Goal: Information Seeking & Learning: Learn about a topic

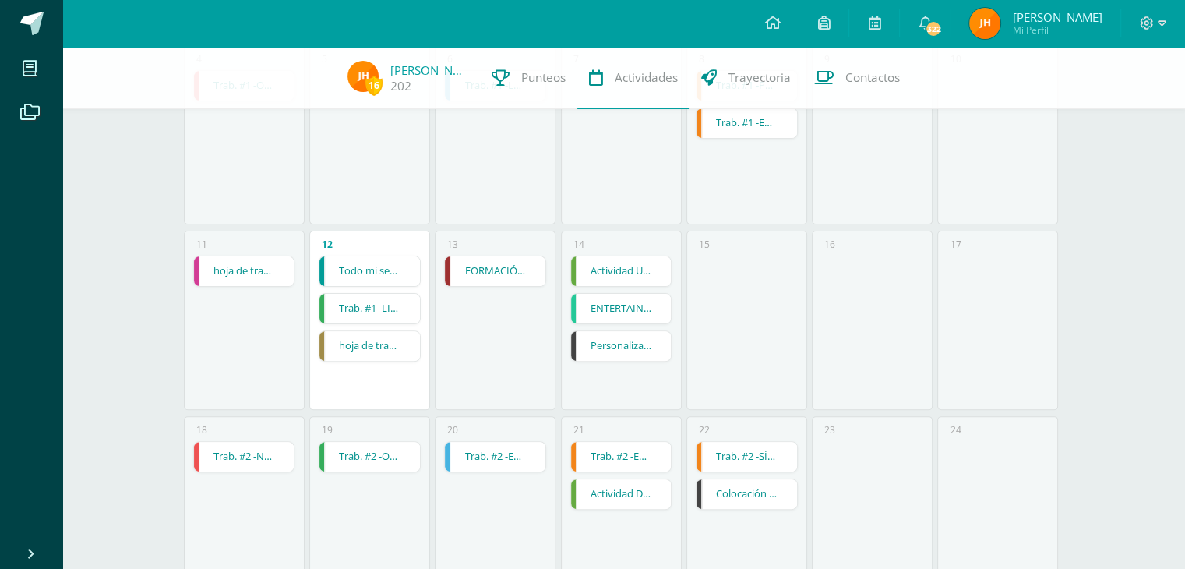
scroll to position [411, 0]
click at [591, 368] on div "14 Actividad Uno Actividad Uno Educación Física Cargando contenido ENTERTAINMEN…" at bounding box center [621, 320] width 121 height 179
click at [623, 351] on link "Personalización de celdas" at bounding box center [621, 347] width 100 height 30
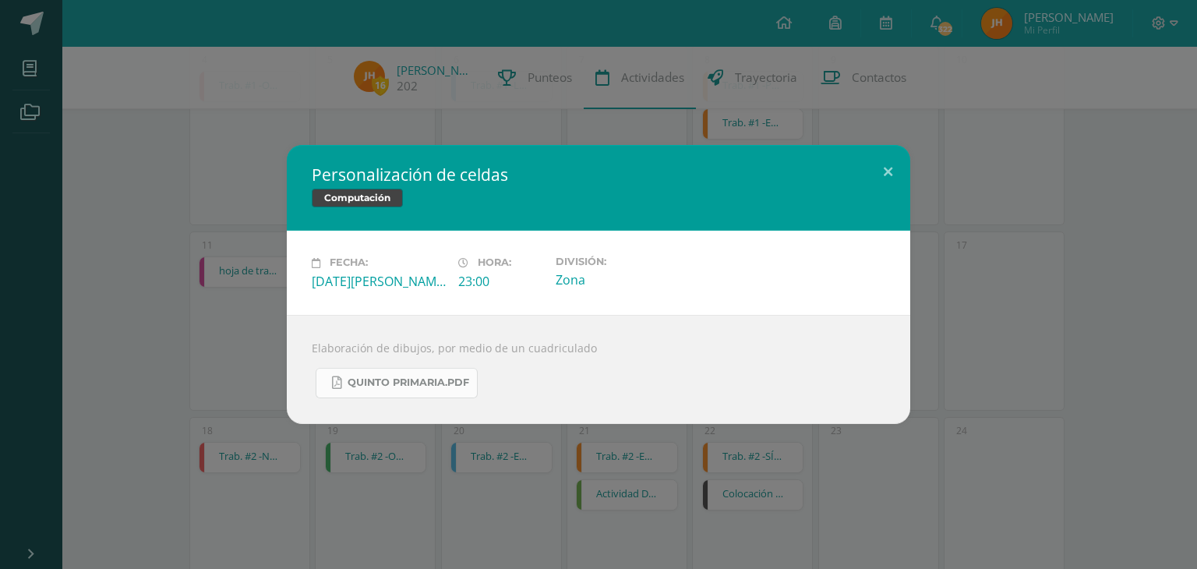
click at [399, 387] on span "Quinto Primaria.pdf" at bounding box center [408, 382] width 122 height 12
click at [125, 312] on div "Personalización de celdas Computación Fecha: Jueves 14 de Agosto Hora: 23:00 Di…" at bounding box center [598, 284] width 1184 height 278
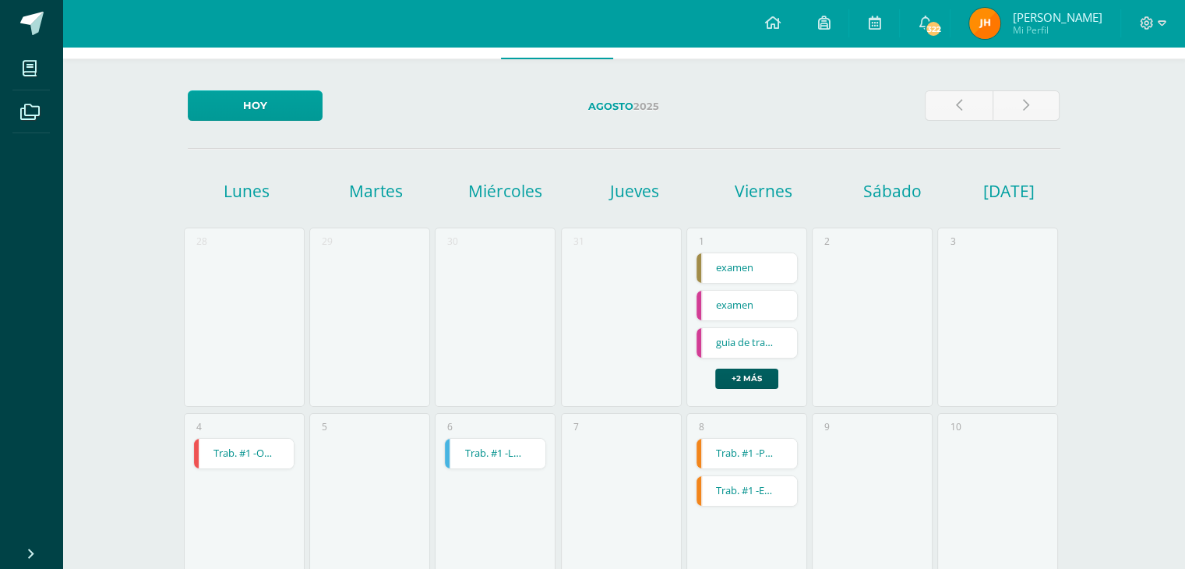
scroll to position [0, 0]
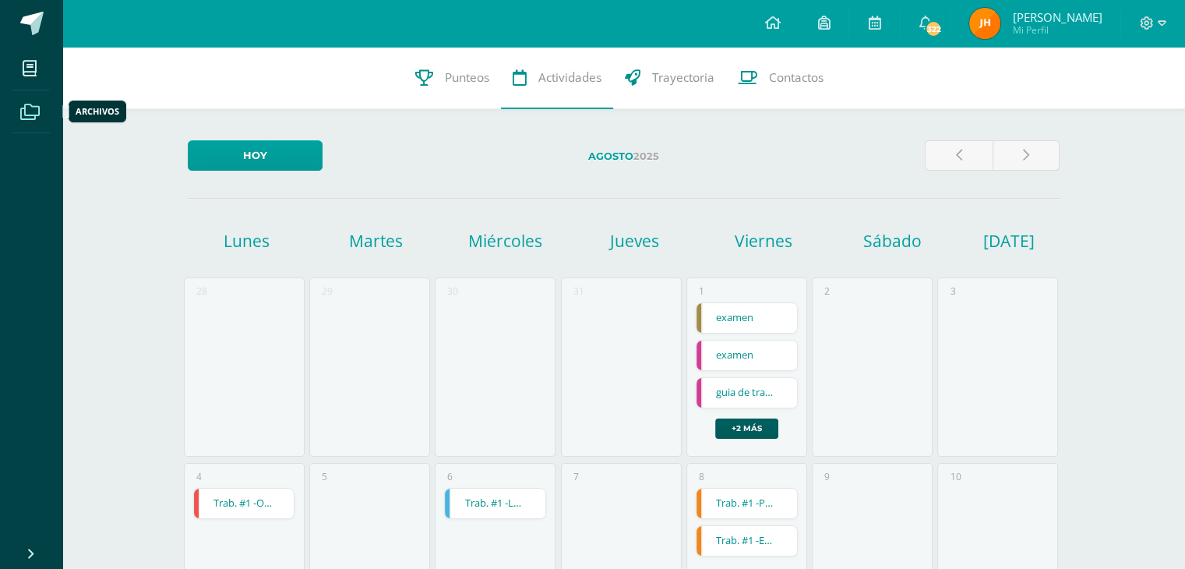
click at [47, 111] on span at bounding box center [29, 110] width 35 height 35
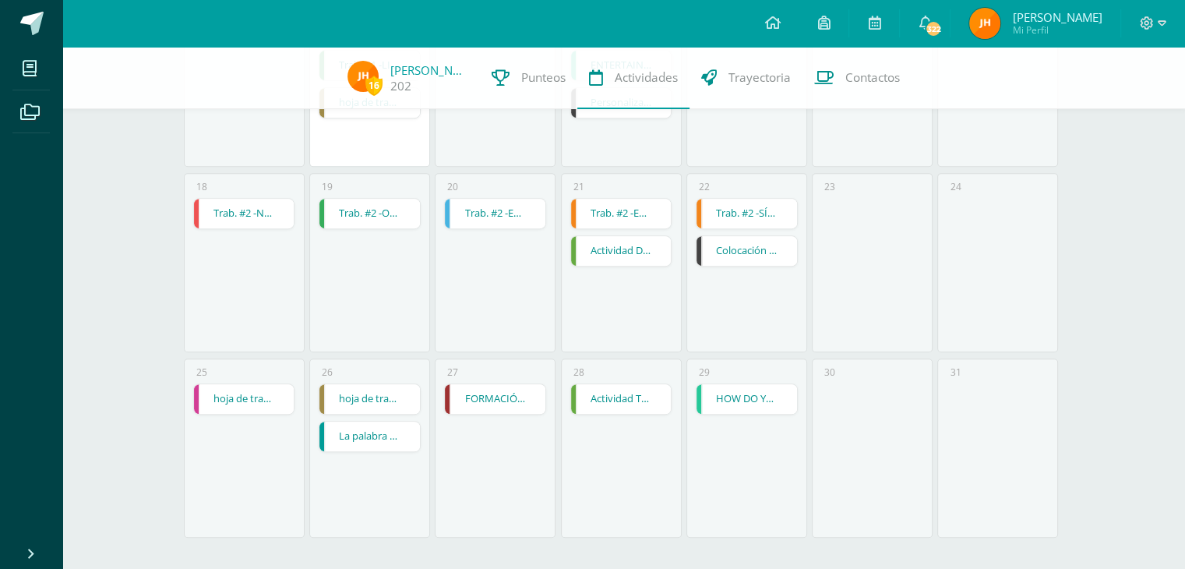
scroll to position [661, 0]
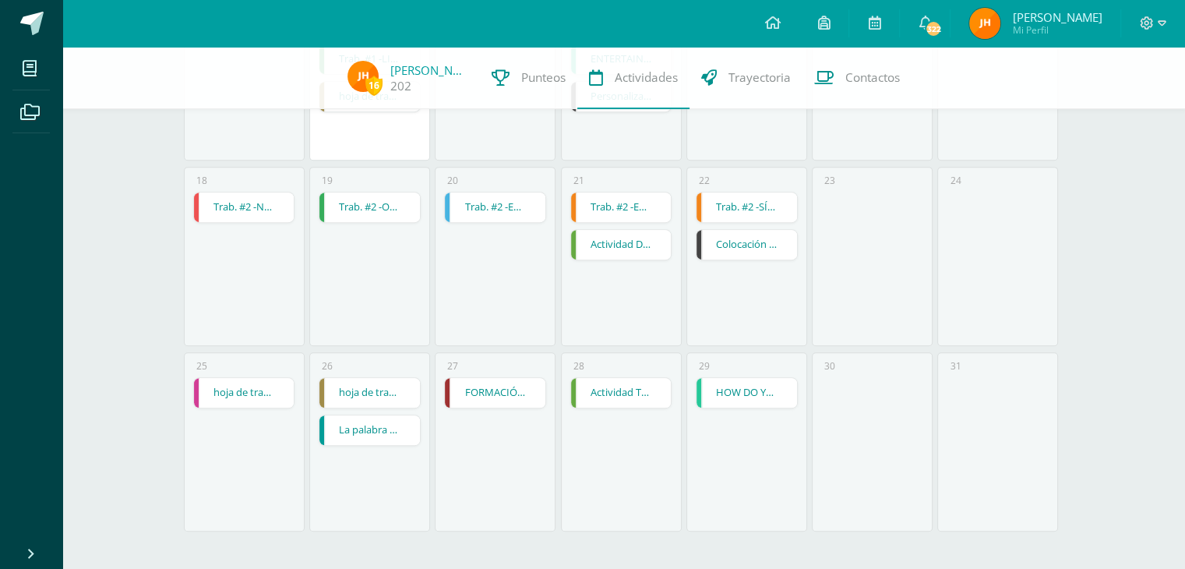
click at [753, 252] on link "Colocación de Bordes" at bounding box center [746, 245] width 100 height 30
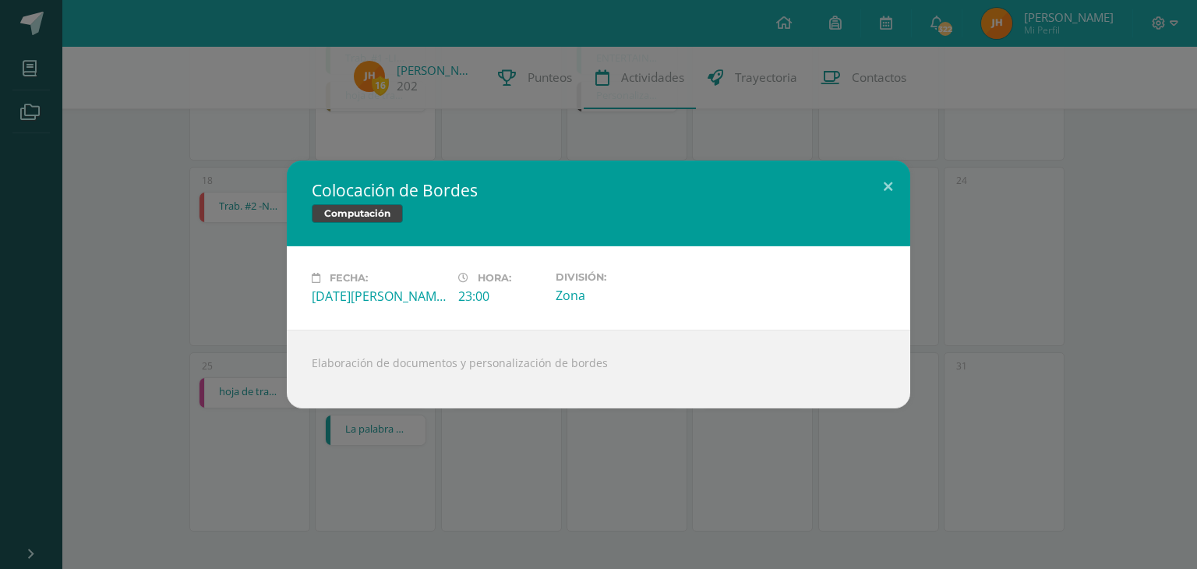
click at [1104, 377] on div "Colocación de Bordes Computación Fecha: Viernes 22 de Agosto Hora: 23:00 Divisi…" at bounding box center [598, 284] width 1184 height 248
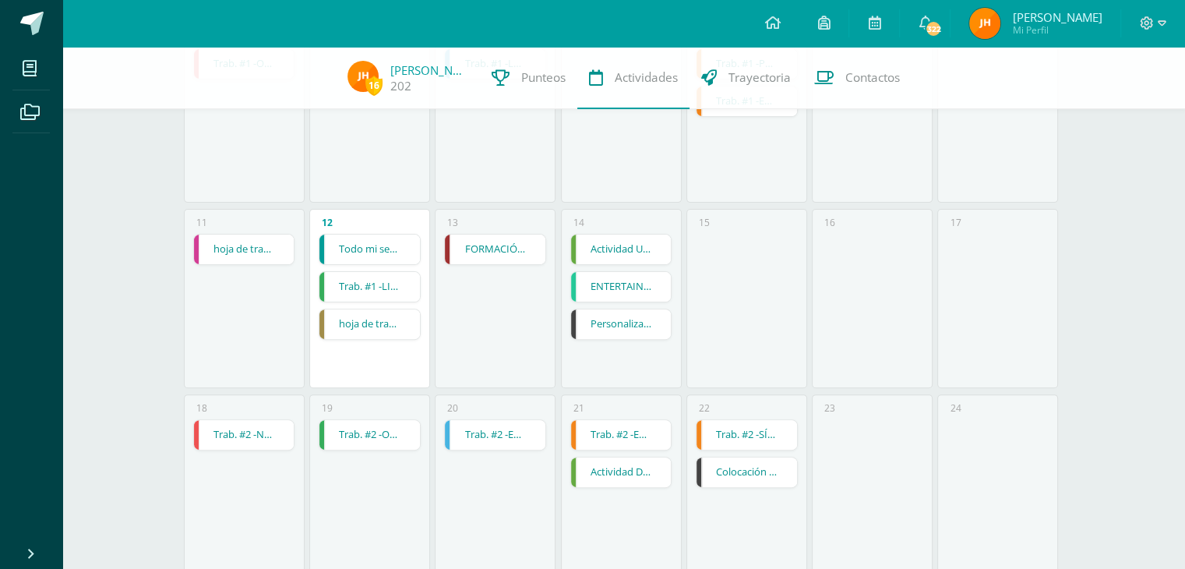
scroll to position [433, 0]
click at [649, 325] on link "Personalización de celdas" at bounding box center [621, 324] width 100 height 30
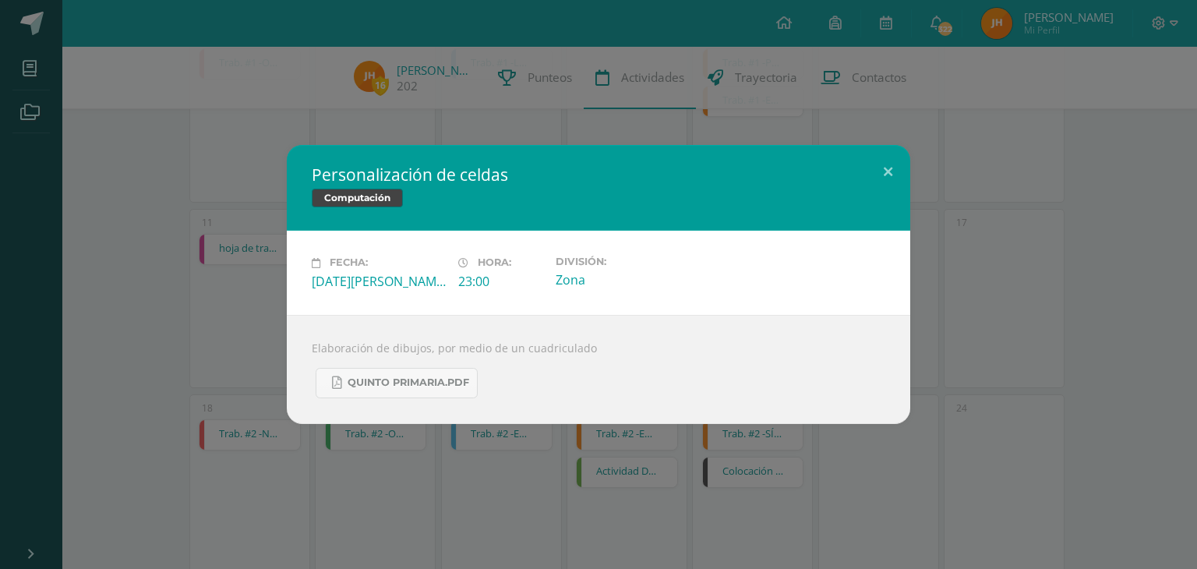
click at [1133, 528] on div "Personalización de celdas Computación Fecha: Jueves 14 de Agosto Hora: 23:00 Di…" at bounding box center [598, 284] width 1197 height 569
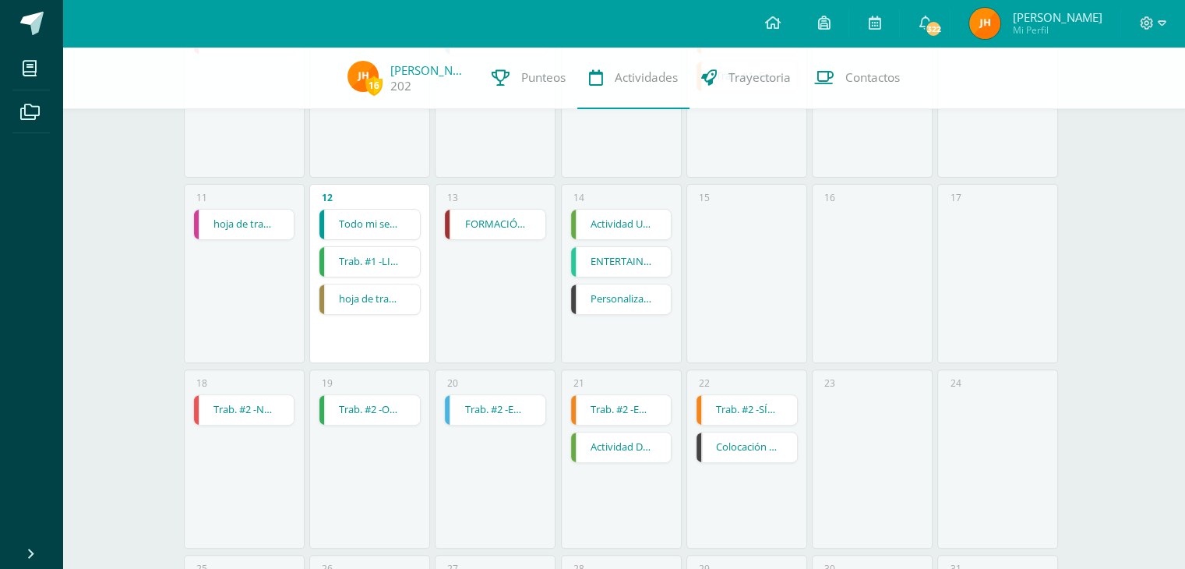
scroll to position [457, 0]
click at [642, 228] on link "Actividad Uno" at bounding box center [621, 225] width 100 height 30
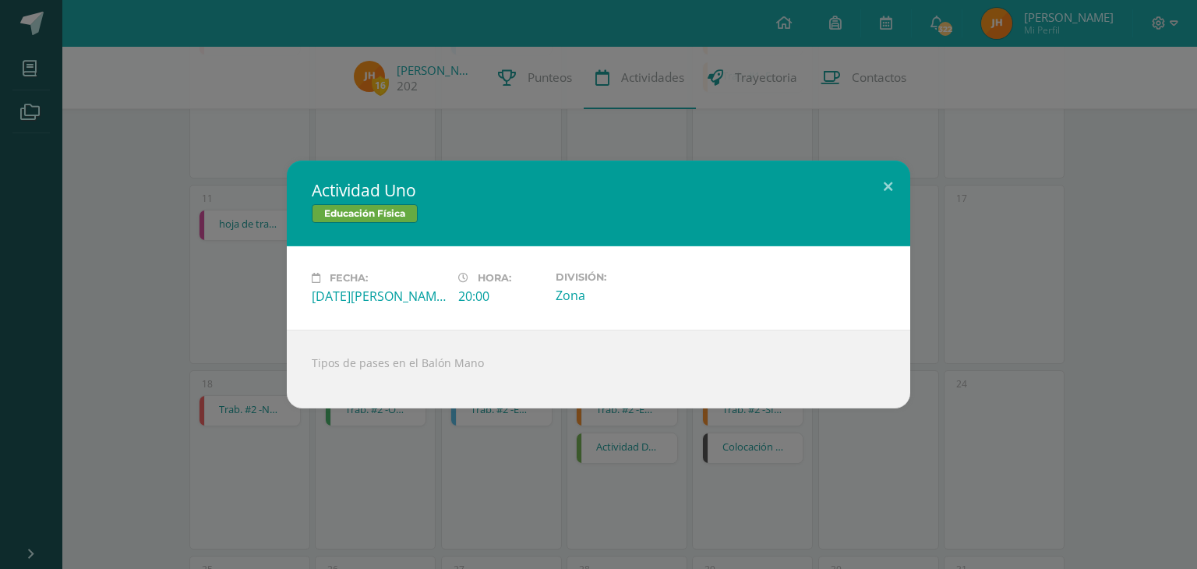
click at [893, 449] on div "Actividad Uno Educación Física Fecha: Jueves 14 de Agosto Hora: 20:00 División:…" at bounding box center [598, 284] width 1197 height 569
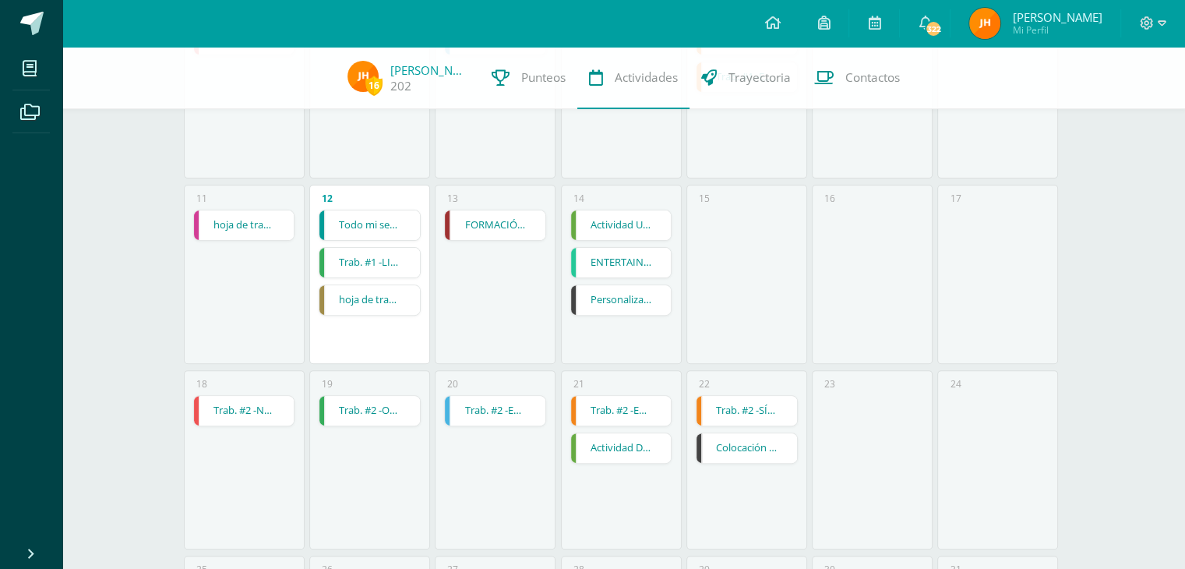
click at [654, 266] on link "ENTERTAINMENT" at bounding box center [621, 263] width 100 height 30
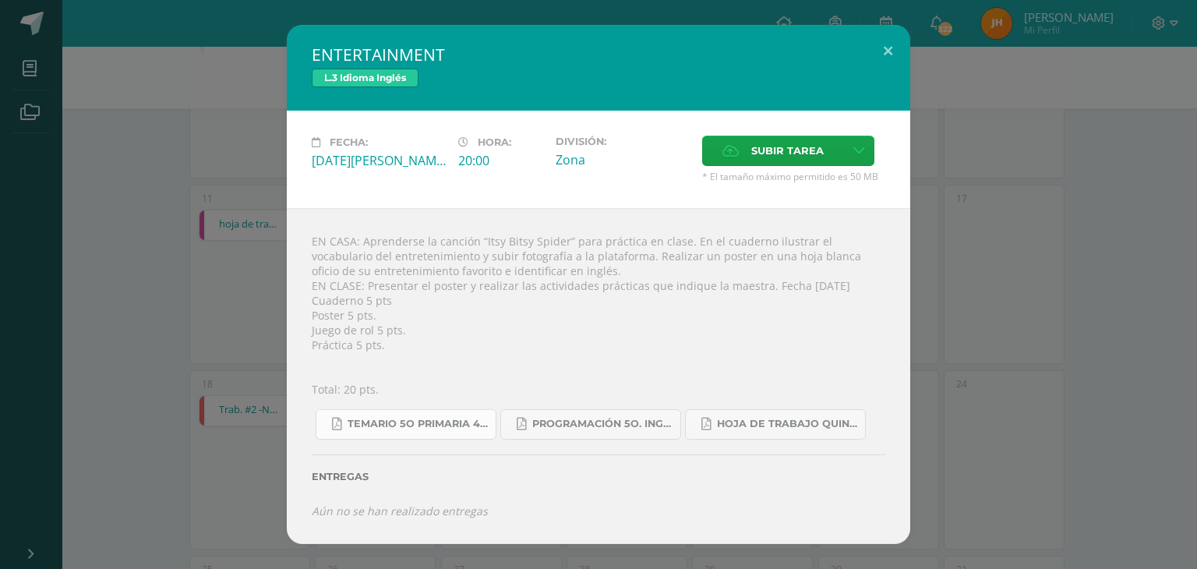
click at [480, 435] on link "Temario 5o primaria 4-2025.pdf" at bounding box center [406, 424] width 181 height 30
click at [745, 414] on link "Hoja de trabajo QUINTO1.pdf" at bounding box center [775, 424] width 181 height 30
click at [247, 194] on div "ENTERTAINMENT L.3 Idioma Inglés Fecha: Jueves 14 de Agosto Hora: 20:00 División…" at bounding box center [598, 284] width 1184 height 519
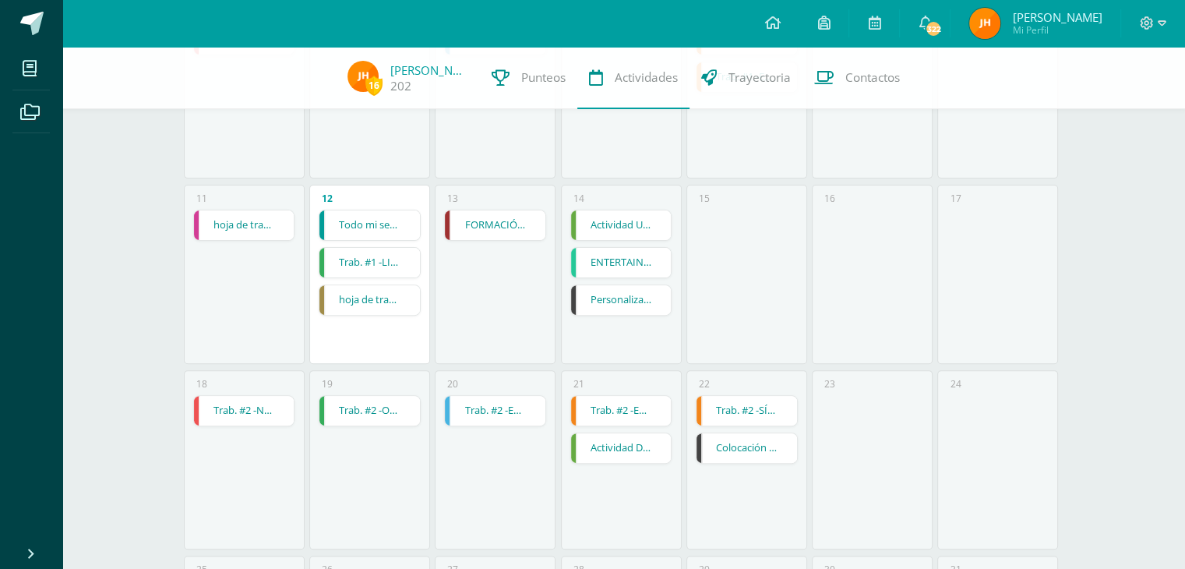
click at [640, 268] on link "ENTERTAINMENT" at bounding box center [621, 263] width 100 height 30
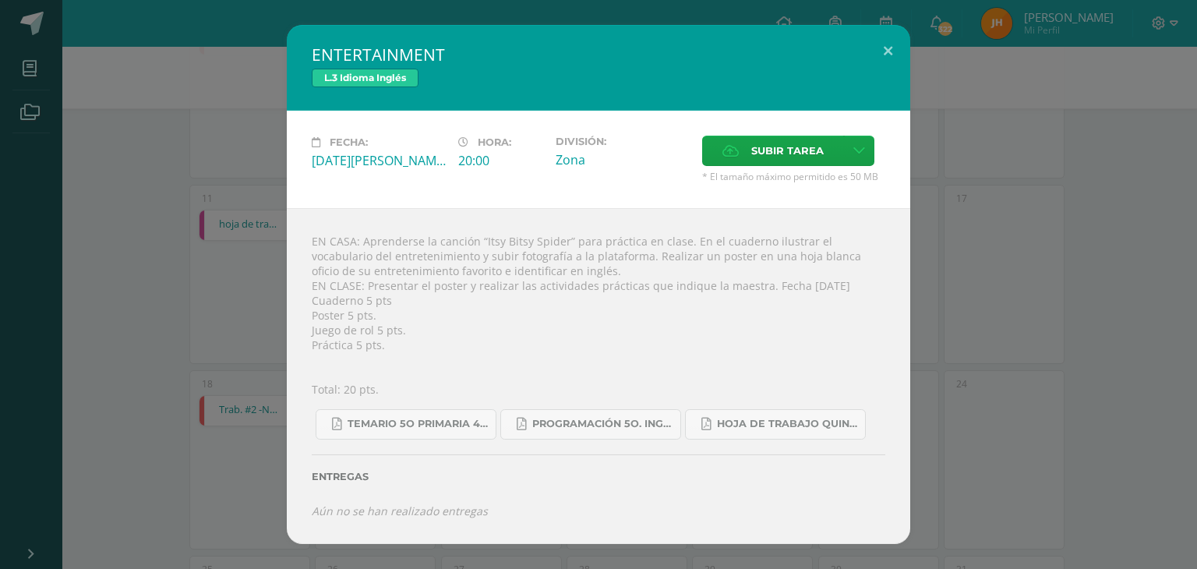
click at [201, 286] on div "ENTERTAINMENT L.3 Idioma Inglés Fecha: Jueves 14 de Agosto Hora: 20:00 División…" at bounding box center [598, 284] width 1184 height 519
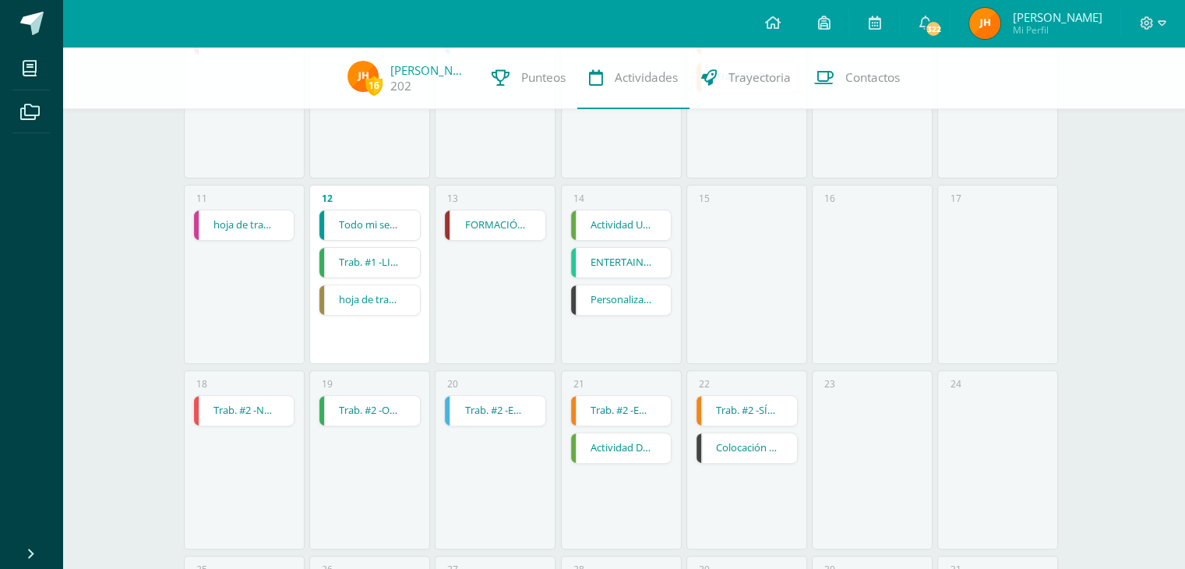
click at [627, 223] on link "Actividad Uno" at bounding box center [621, 225] width 100 height 30
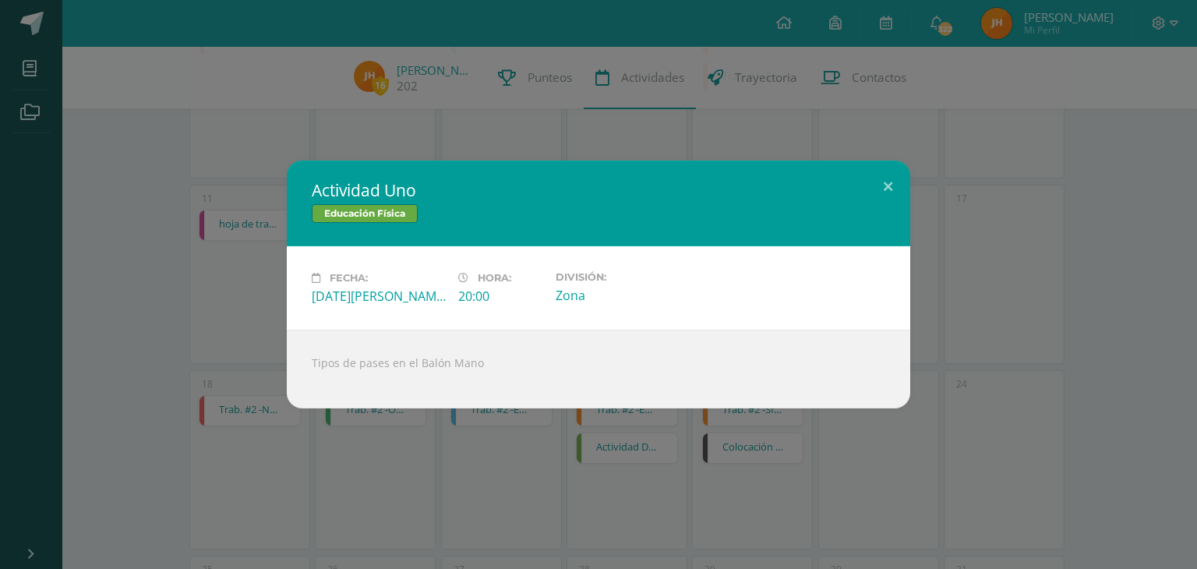
click at [832, 509] on div "Actividad Uno Educación Física Fecha: Jueves 14 de Agosto Hora: 20:00 División:…" at bounding box center [598, 284] width 1197 height 569
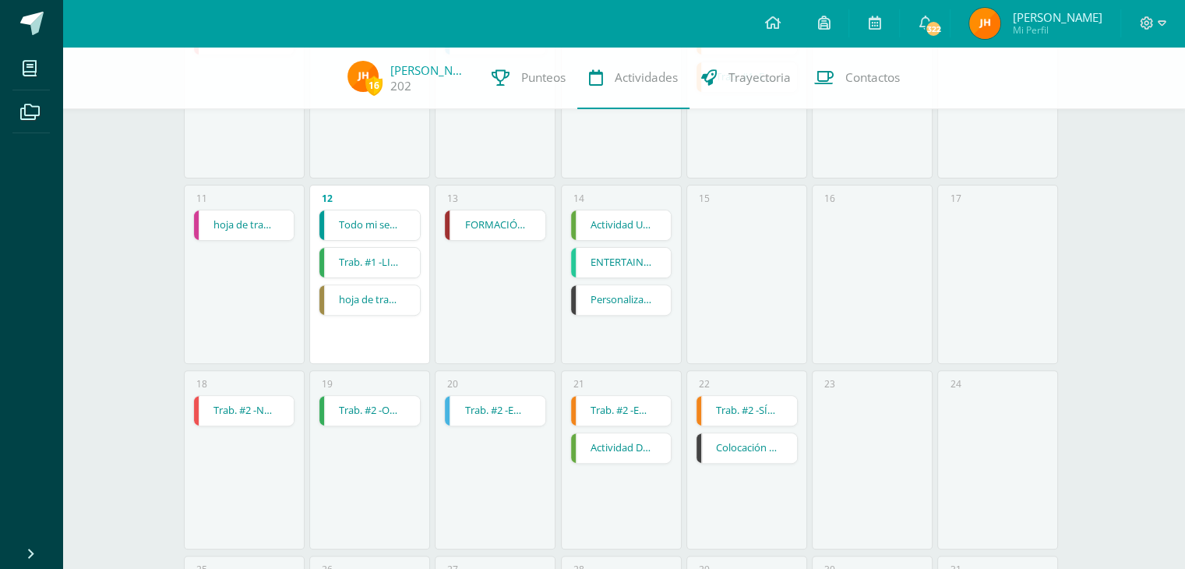
click at [494, 231] on link "FORMACIÓN MUSICAL  EJERCICIO RITMICO" at bounding box center [495, 225] width 100 height 30
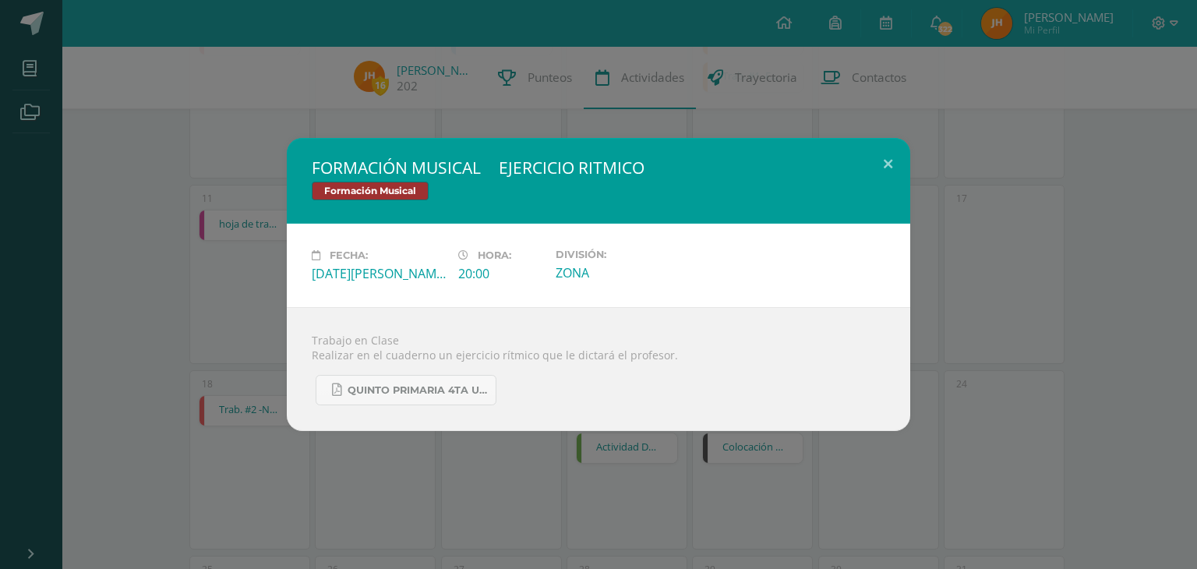
click at [498, 475] on div "FORMACIÓN MUSICAL  EJERCICIO RITMICO Formación Musical Fecha: [DATE][PERSON_NA…" at bounding box center [598, 284] width 1197 height 569
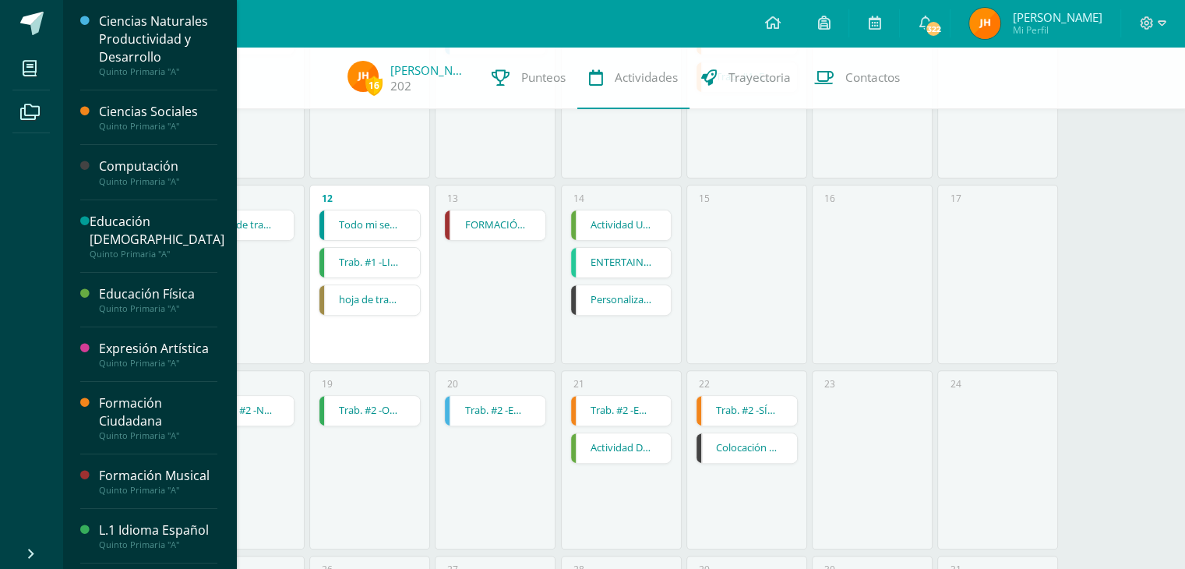
click at [150, 472] on div "Formación Musical" at bounding box center [158, 476] width 118 height 18
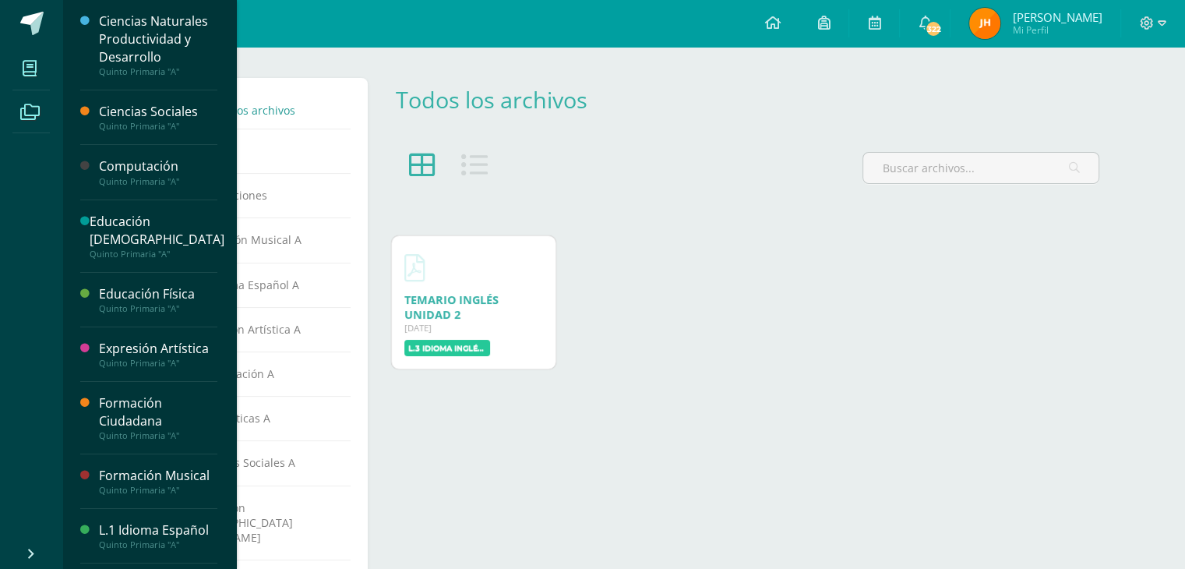
click at [31, 73] on icon at bounding box center [30, 69] width 14 height 16
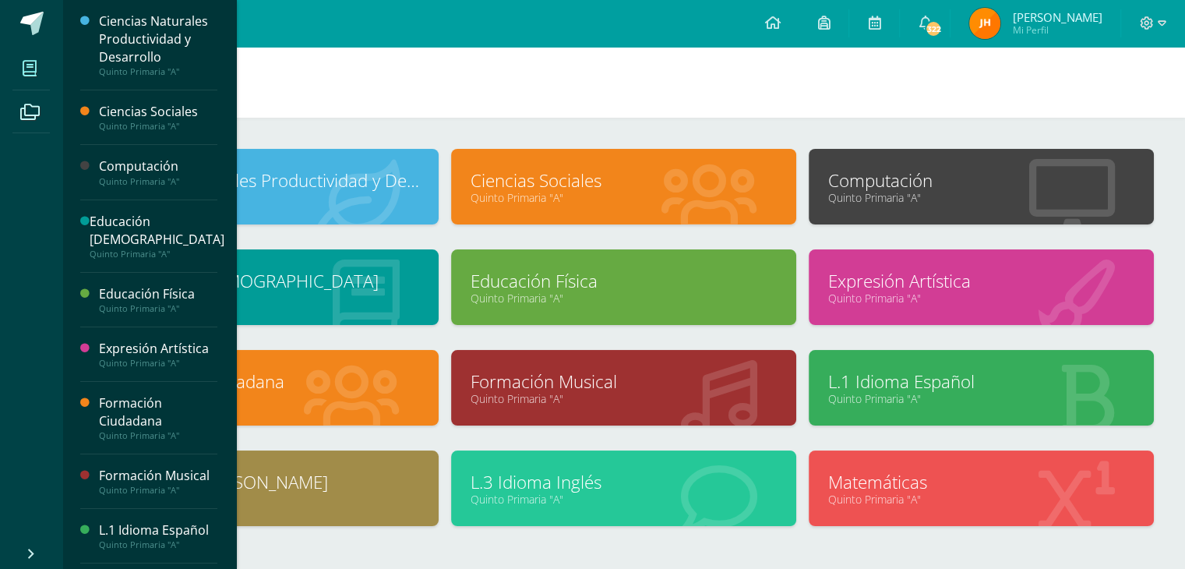
click at [1017, 180] on link "Computación" at bounding box center [981, 180] width 306 height 24
click at [1003, 178] on link "Computación" at bounding box center [981, 180] width 306 height 24
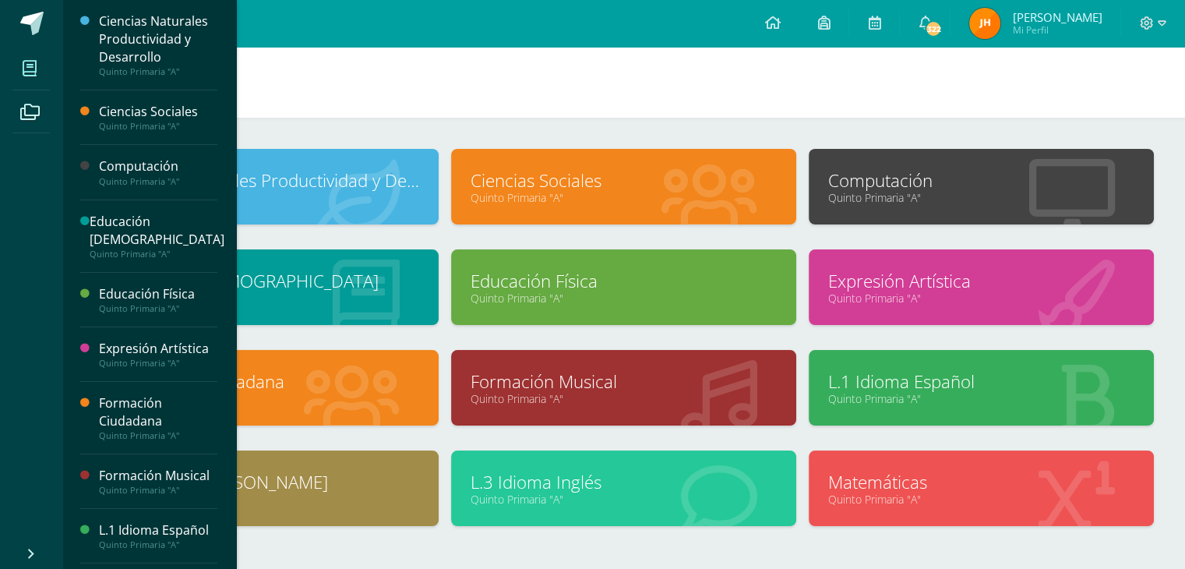
click at [1003, 178] on link "Computación" at bounding box center [981, 180] width 306 height 24
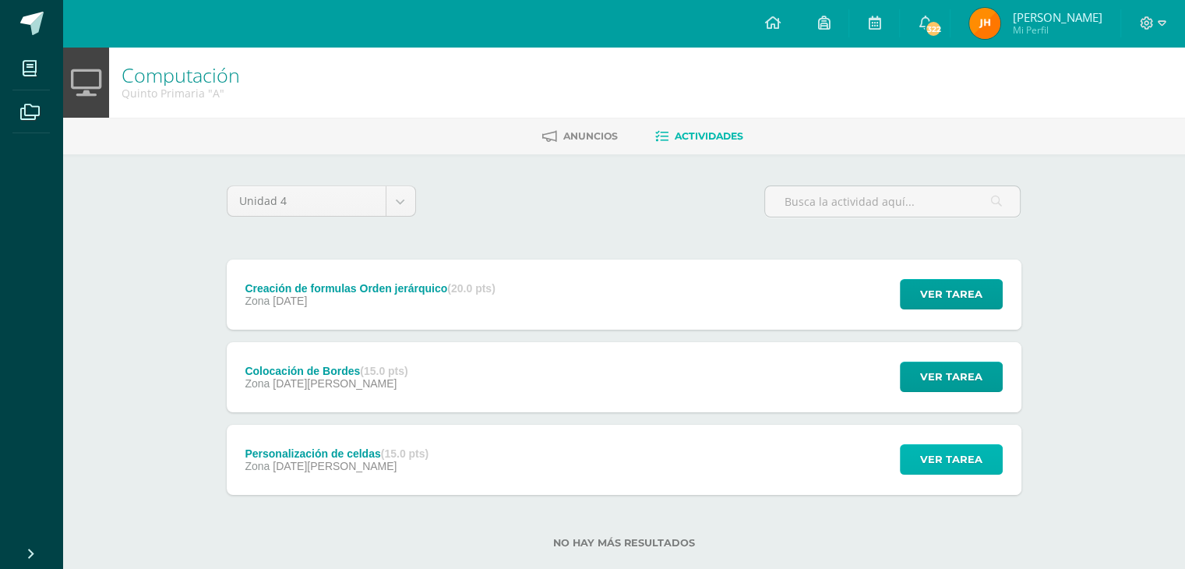
click at [976, 459] on span "Ver tarea" at bounding box center [951, 459] width 62 height 29
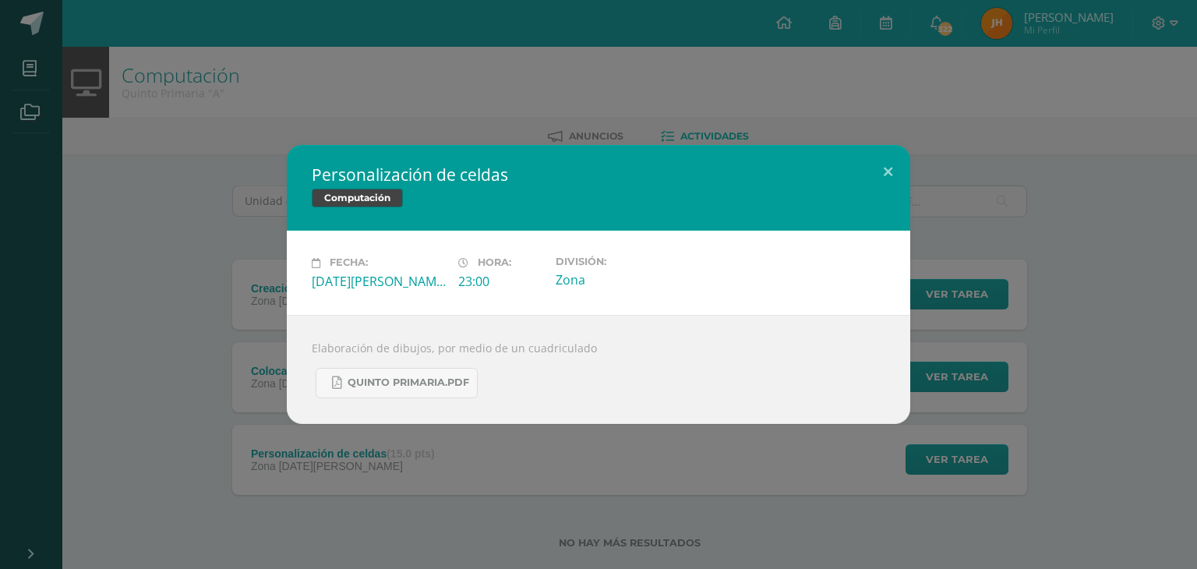
click at [1150, 413] on div "Personalización de celdas Computación Fecha: Jueves 14 de Agosto Hora: 23:00 Di…" at bounding box center [598, 284] width 1184 height 278
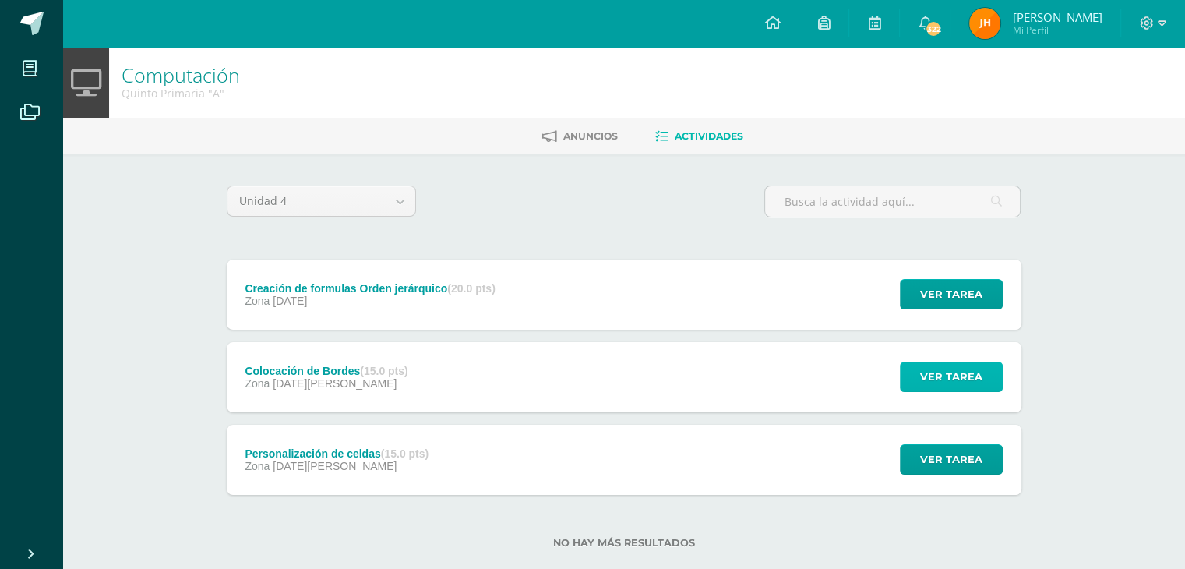
click at [918, 391] on button "Ver tarea" at bounding box center [951, 376] width 103 height 30
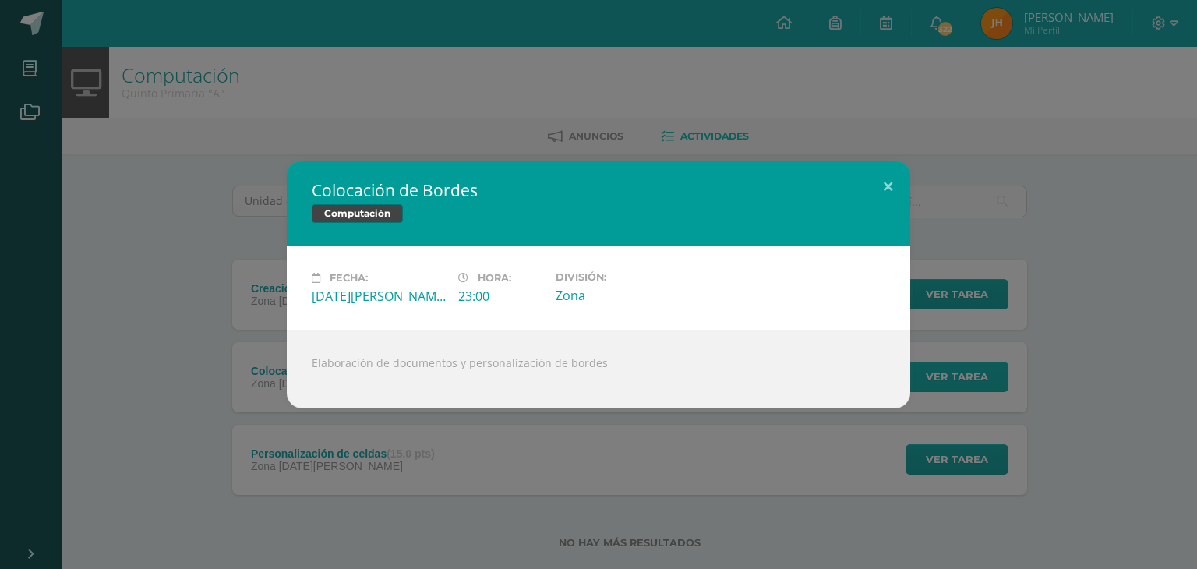
click at [918, 391] on div "Colocación de Bordes Computación Fecha: Viernes 22 de Agosto Hora: 23:00 Divisi…" at bounding box center [598, 284] width 1184 height 248
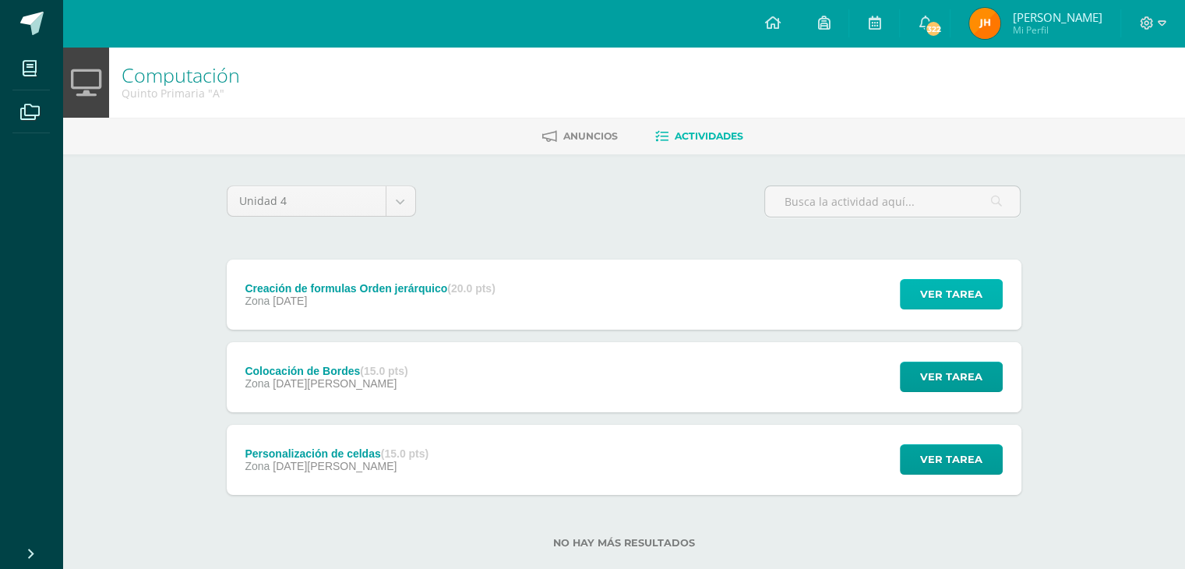
click at [940, 287] on span "Ver tarea" at bounding box center [951, 294] width 62 height 29
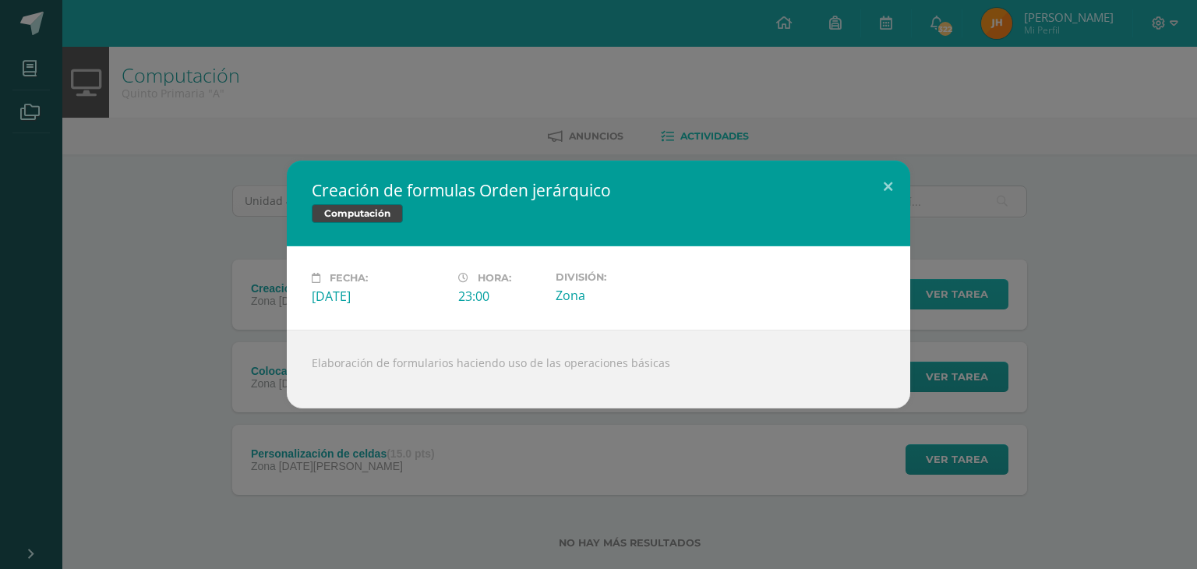
click at [940, 287] on div "Creación de formulas Orden jerárquico Computación Fecha: Viernes 12 de Septiemb…" at bounding box center [598, 284] width 1184 height 248
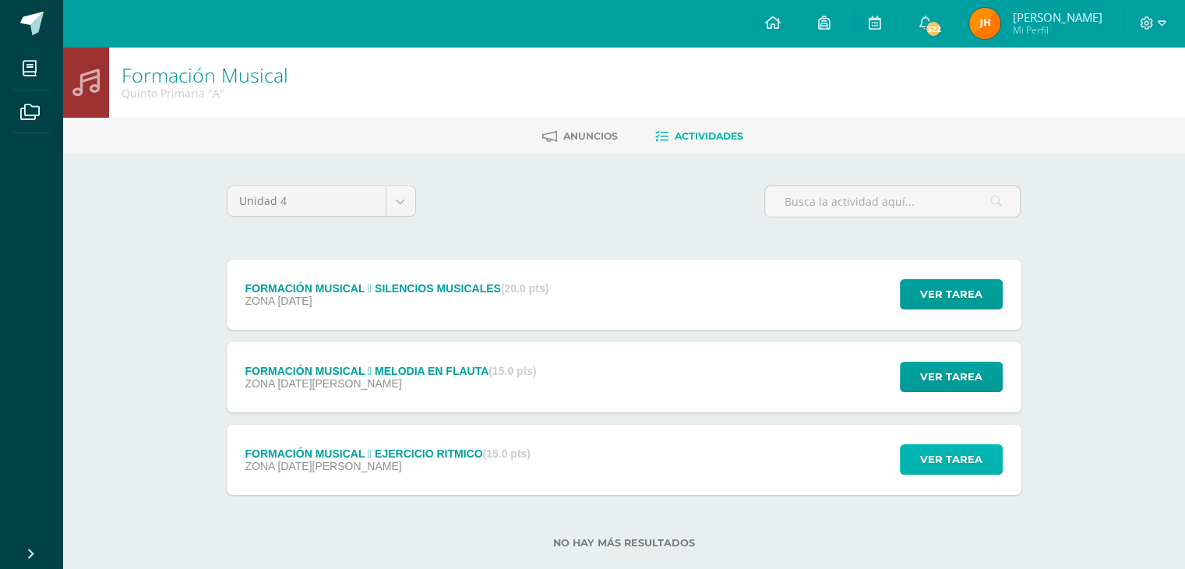
click at [948, 469] on span "Ver tarea" at bounding box center [951, 459] width 62 height 29
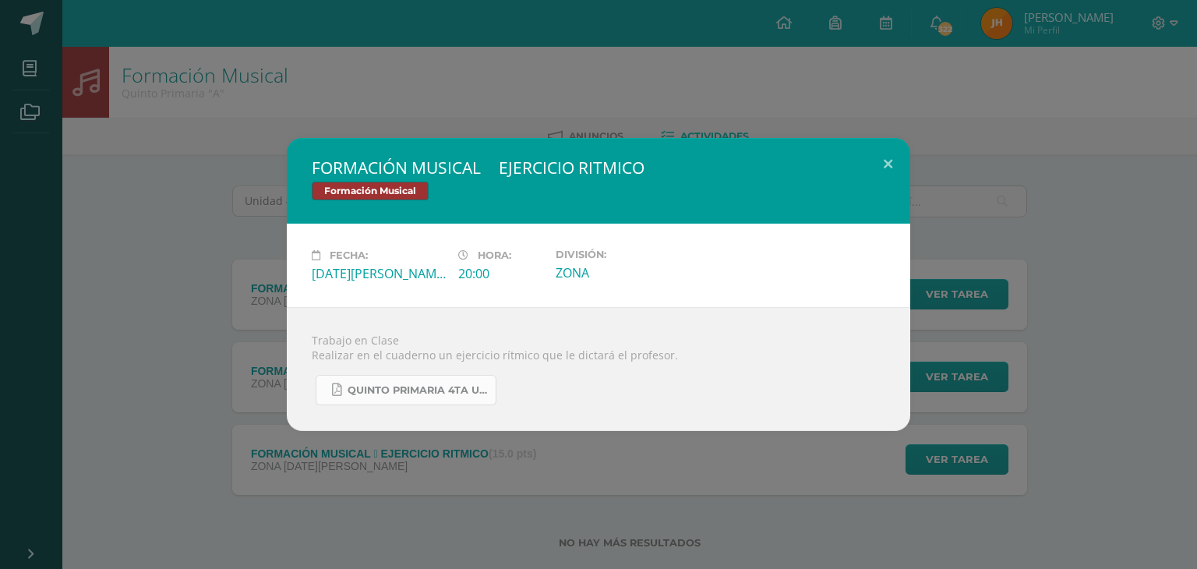
click at [419, 390] on span "QUINTO PRIMARIA 4TA UNIDAD.pdf" at bounding box center [417, 390] width 140 height 12
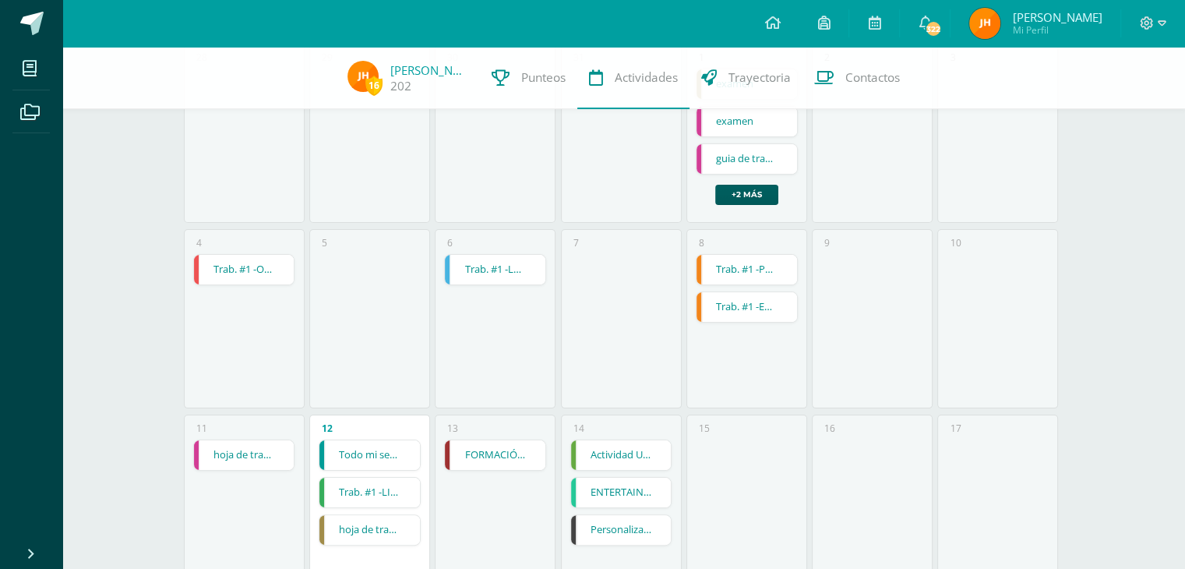
scroll to position [379, 0]
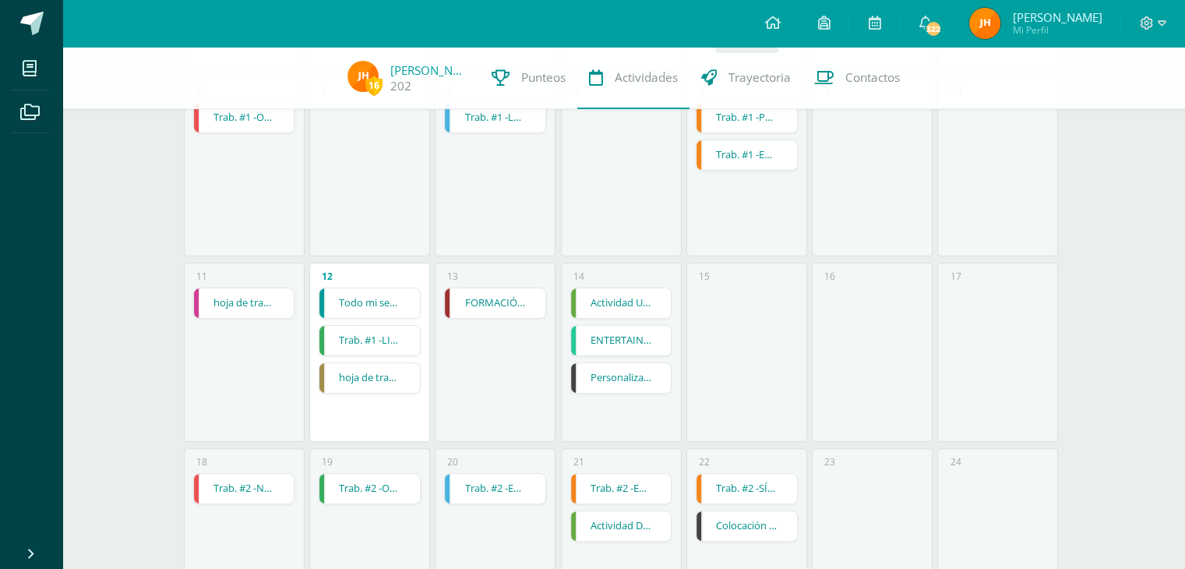
click at [510, 309] on link "FORMACIÓN MUSICAL  EJERCICIO RITMICO" at bounding box center [495, 303] width 100 height 30
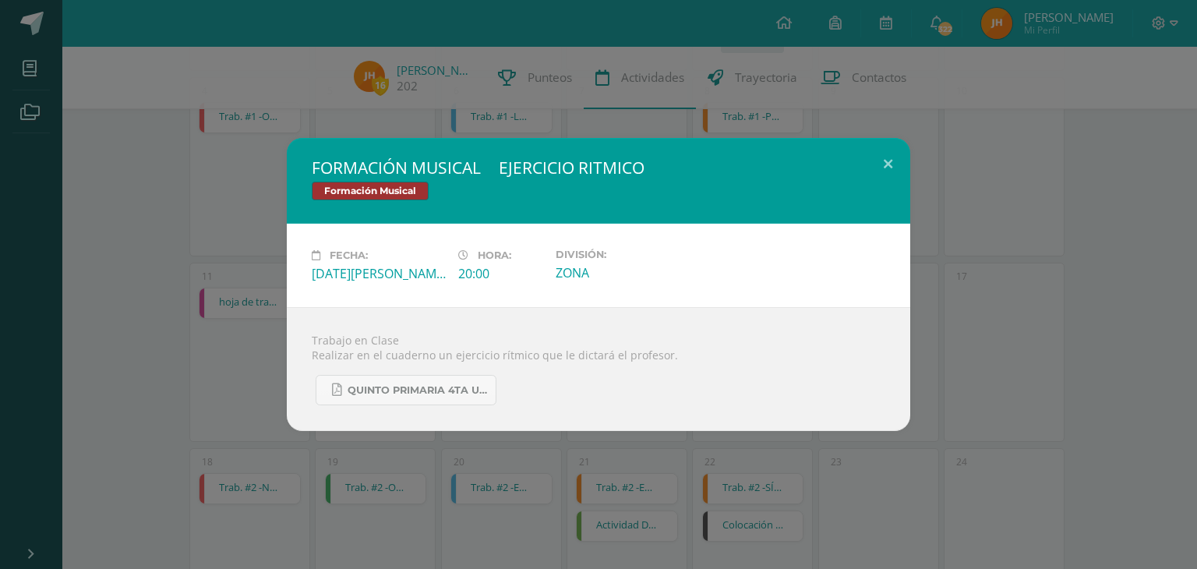
click at [942, 330] on div "FORMACIÓN MUSICAL  EJERCICIO RITMICO Formación Musical Fecha: [DATE][PERSON_NA…" at bounding box center [598, 284] width 1184 height 293
